Goal: Navigation & Orientation: Find specific page/section

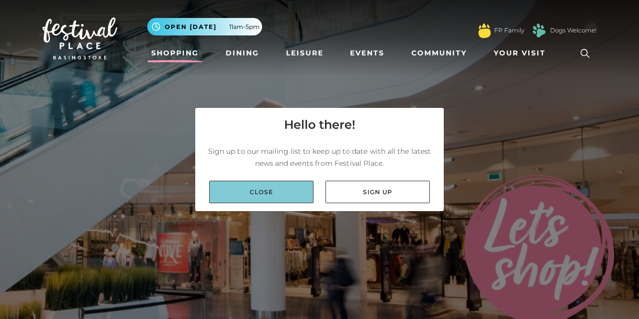
click at [263, 187] on link "Close" at bounding box center [261, 192] width 104 height 22
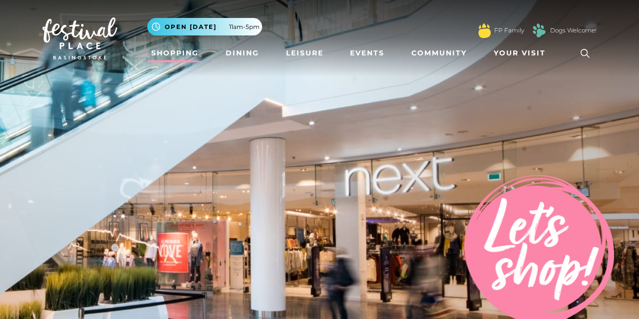
click at [171, 52] on link "Shopping" at bounding box center [174, 53] width 55 height 18
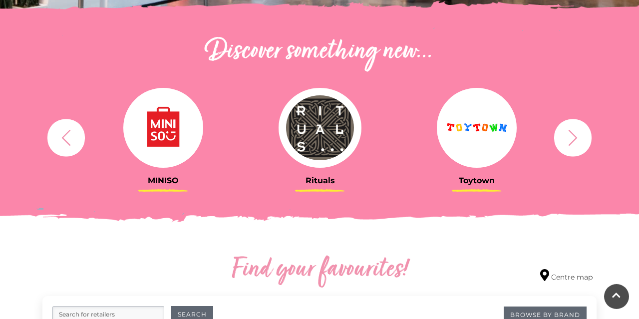
scroll to position [363, 0]
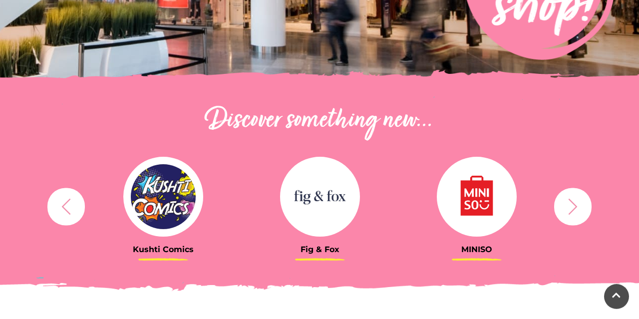
scroll to position [311, 0]
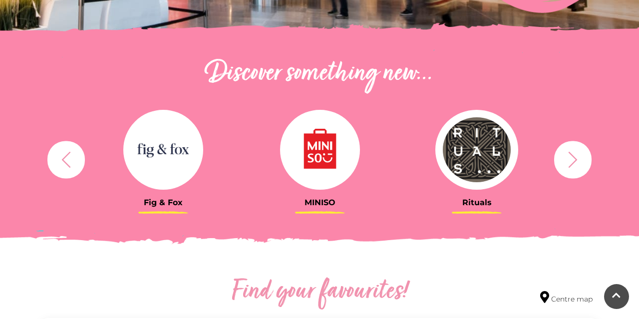
click at [172, 143] on img at bounding box center [163, 150] width 80 height 80
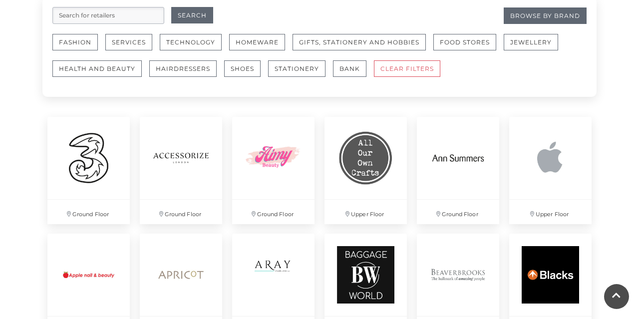
scroll to position [596, 0]
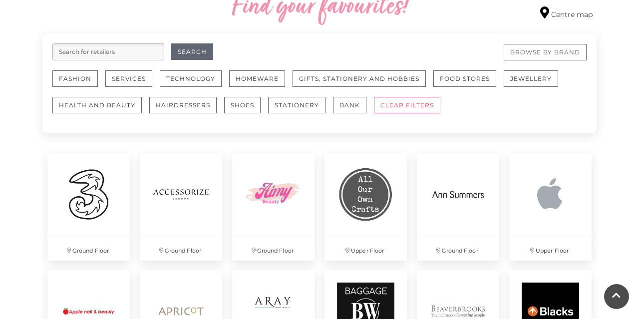
click at [569, 52] on link "Browse By Brand" at bounding box center [544, 52] width 83 height 16
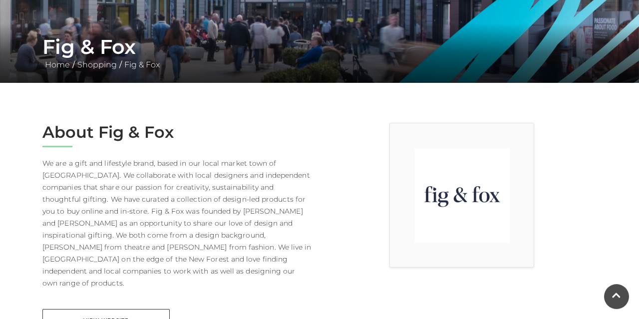
scroll to position [156, 0]
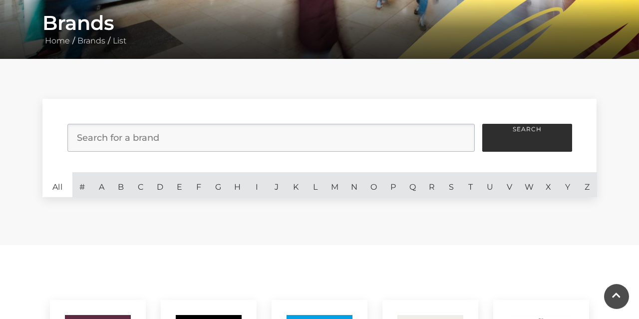
scroll to position [208, 0]
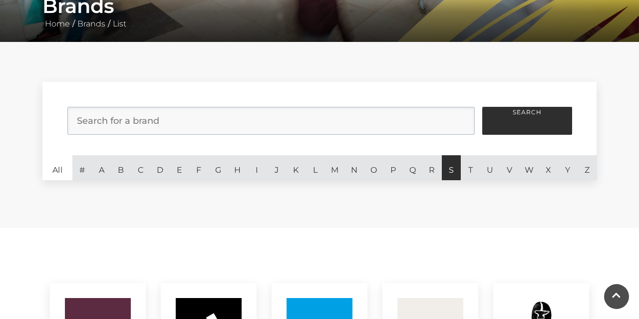
click at [446, 173] on link "S" at bounding box center [451, 167] width 19 height 25
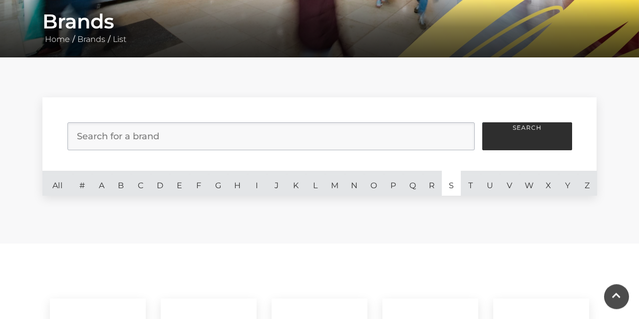
scroll to position [156, 0]
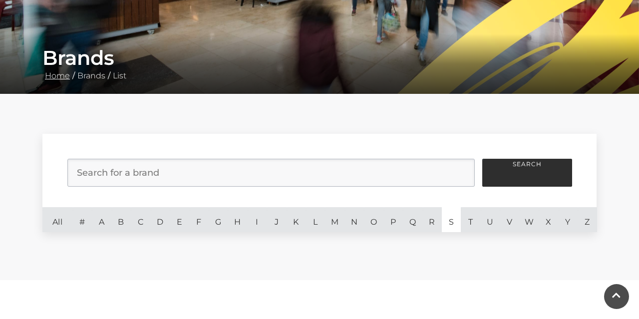
click at [57, 77] on link "Home" at bounding box center [57, 75] width 30 height 9
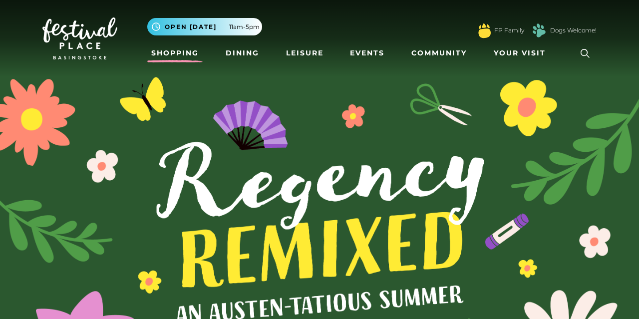
click at [193, 56] on link "Shopping" at bounding box center [174, 53] width 55 height 18
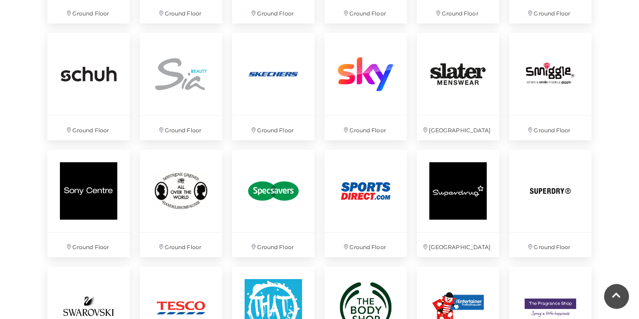
scroll to position [2231, 0]
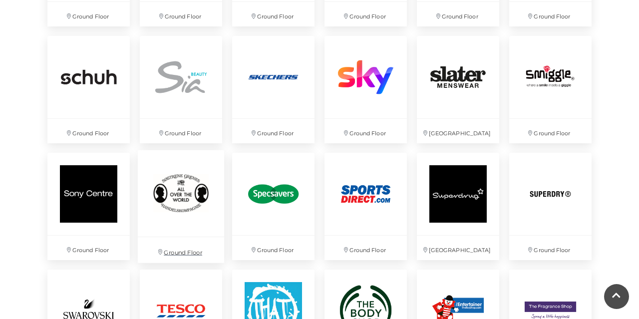
click at [174, 182] on img at bounding box center [181, 193] width 86 height 86
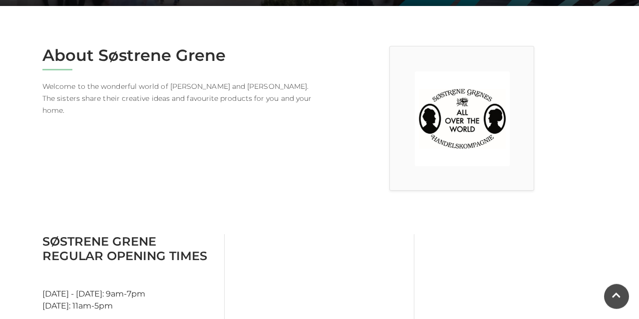
scroll to position [196, 0]
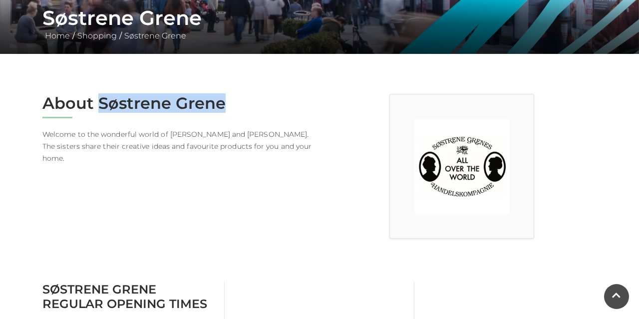
drag, startPoint x: 239, startPoint y: 108, endPoint x: 102, endPoint y: 104, distance: 137.3
click at [102, 104] on h2 "About Søstrene Grene" at bounding box center [176, 103] width 269 height 19
copy h2 "Søstrene Grene"
